Goal: Information Seeking & Learning: Learn about a topic

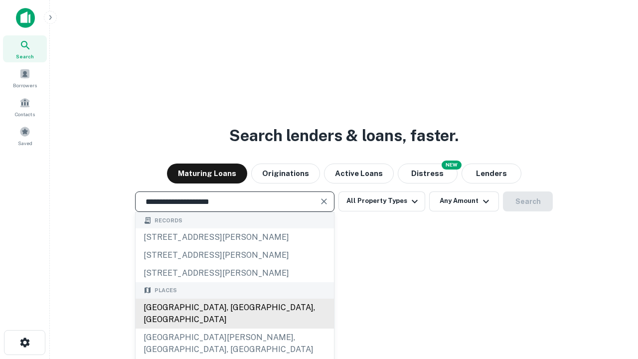
click at [234, 328] on div "[GEOGRAPHIC_DATA], [GEOGRAPHIC_DATA], [GEOGRAPHIC_DATA]" at bounding box center [234, 313] width 198 height 30
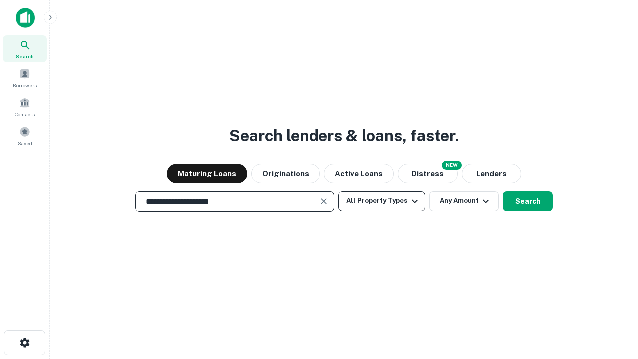
type input "**********"
click at [382, 201] on button "All Property Types" at bounding box center [381, 201] width 87 height 20
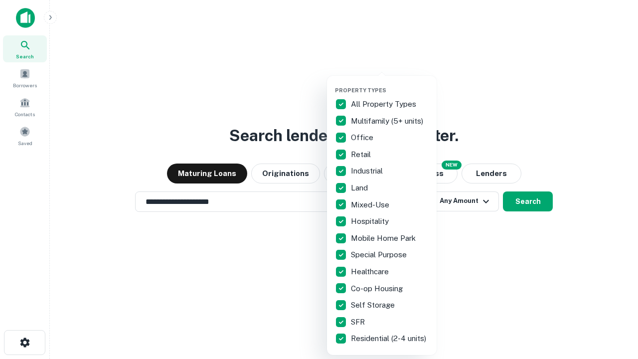
click at [390, 84] on button "button" at bounding box center [390, 84] width 110 height 0
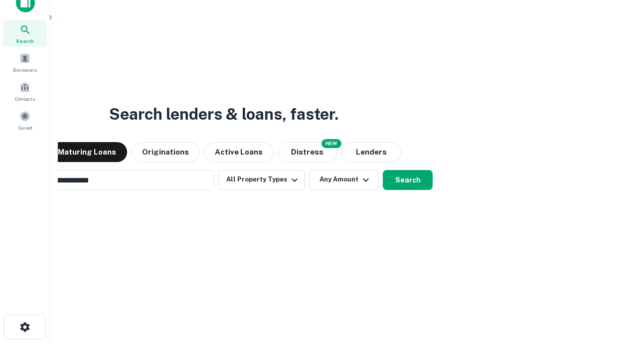
scroll to position [16, 0]
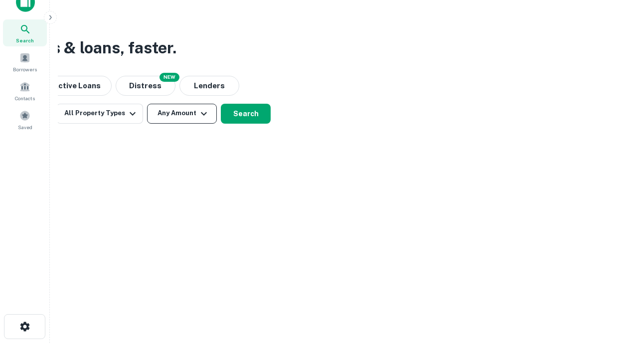
click at [182, 113] on button "Any Amount" at bounding box center [182, 114] width 70 height 20
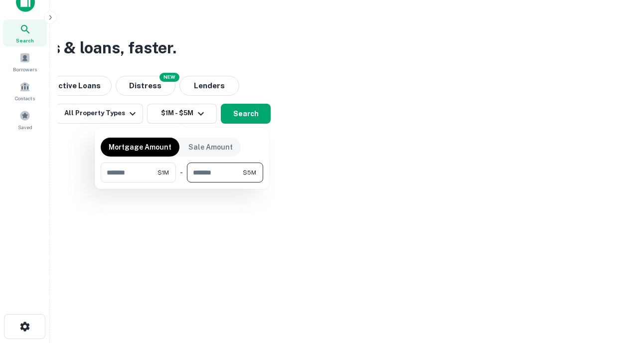
type input "*******"
click at [182, 182] on button "button" at bounding box center [182, 182] width 162 height 0
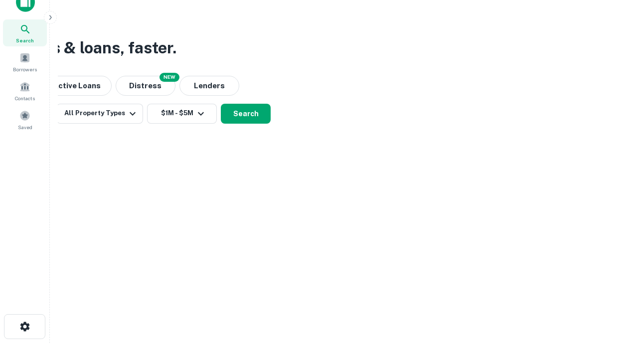
scroll to position [6, 184]
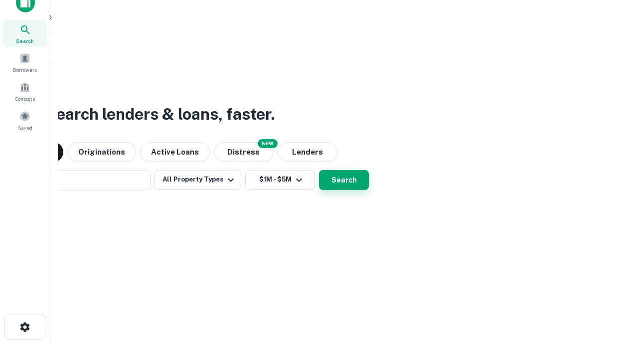
click at [319, 170] on button "Search" at bounding box center [344, 180] width 50 height 20
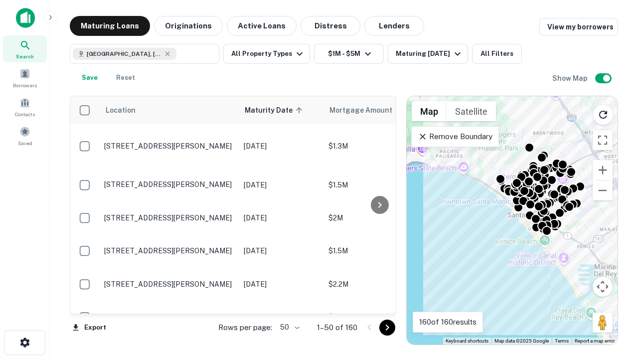
click at [288, 327] on body "Search Borrowers Contacts Saved Maturing Loans Originations Active Loans Distre…" at bounding box center [319, 179] width 638 height 359
click at [288, 302] on li "25" at bounding box center [288, 302] width 29 height 18
